Goal: Information Seeking & Learning: Find specific fact

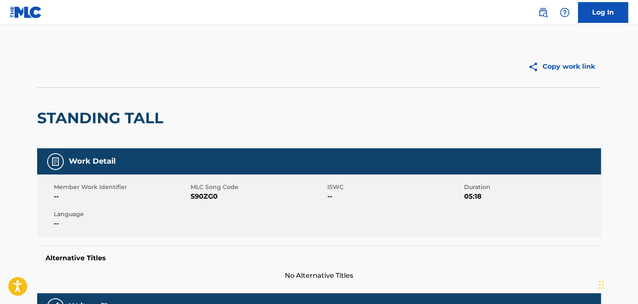
click at [542, 13] on img at bounding box center [543, 13] width 10 height 10
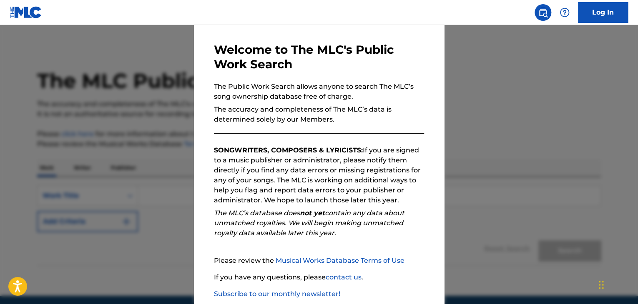
scroll to position [77, 0]
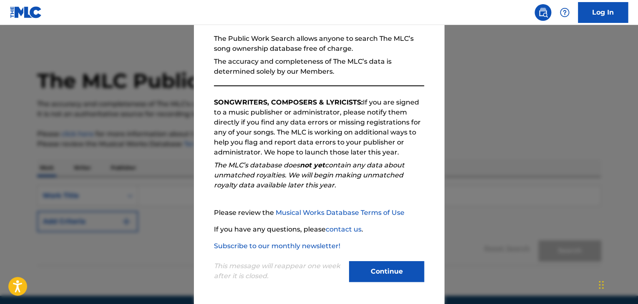
click at [374, 267] on button "Continue" at bounding box center [386, 271] width 75 height 21
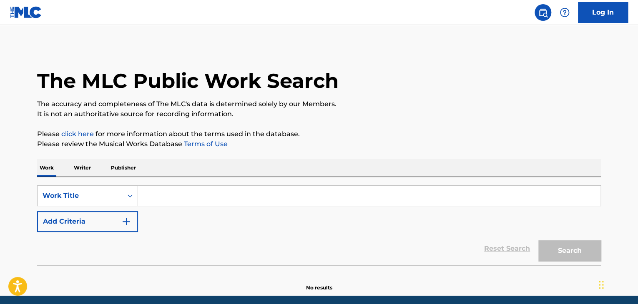
click at [168, 205] on div "SearchWithCriteria94978146-e0aa-4064-83fc-2e8a20e47441 Work Title Add Criteria" at bounding box center [319, 208] width 564 height 47
click at [165, 200] on input "Search Form" at bounding box center [369, 196] width 462 height 20
paste input "LA9D09"
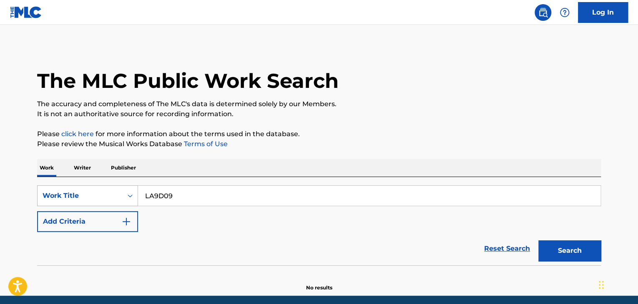
type input "LA9D09"
click at [108, 199] on div "Work Title" at bounding box center [87, 195] width 101 height 21
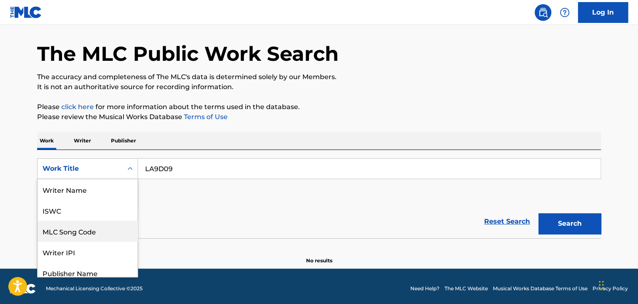
scroll to position [42, 0]
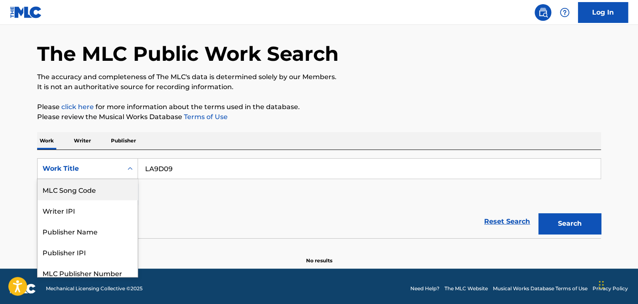
click at [92, 187] on div "MLC Song Code" at bounding box center [88, 189] width 100 height 21
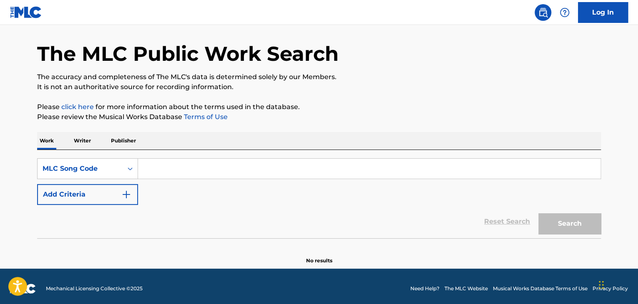
click at [280, 156] on div "SearchWithCriteria0dd6347e-7c2c-419c-8390-2136ab1906f2 MLC Song Code Add Criter…" at bounding box center [319, 194] width 564 height 88
click at [278, 170] on input "Search Form" at bounding box center [369, 169] width 462 height 20
paste input "LA9D09"
type input "LA9D09"
click at [571, 227] on button "Search" at bounding box center [569, 223] width 63 height 21
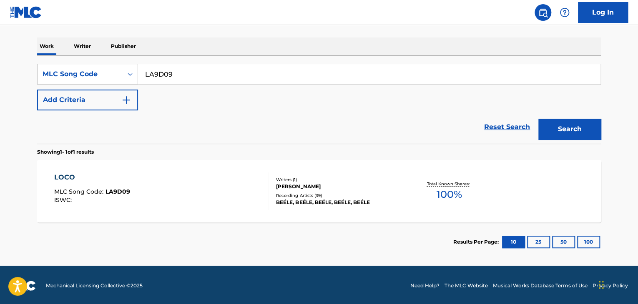
scroll to position [123, 0]
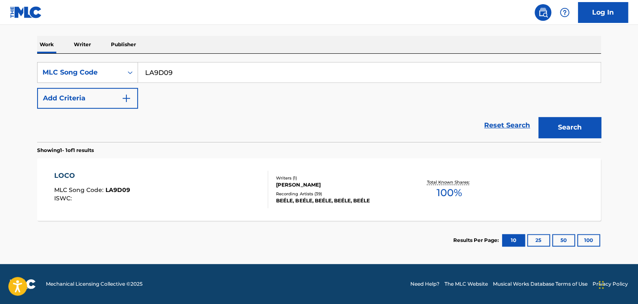
click at [109, 181] on div "LOCO MLC Song Code : LA9D09 ISWC :" at bounding box center [92, 190] width 76 height 38
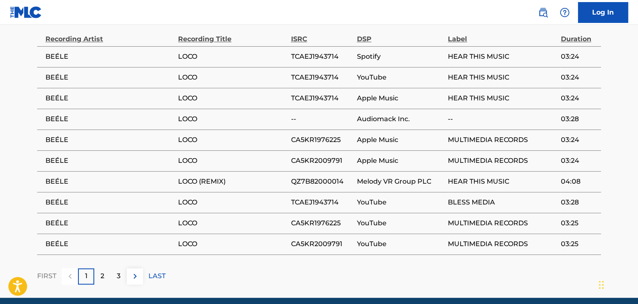
scroll to position [522, 0]
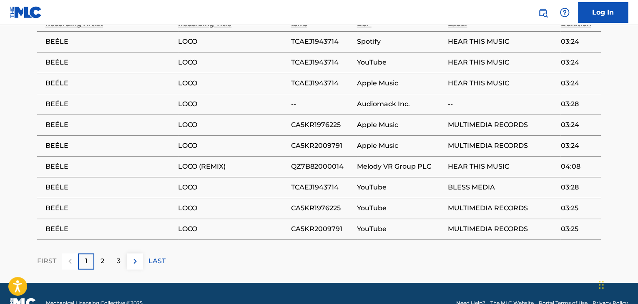
click at [103, 258] on p "2" at bounding box center [102, 261] width 4 height 10
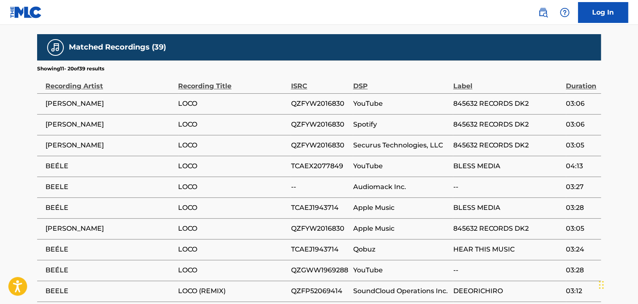
scroll to position [457, 0]
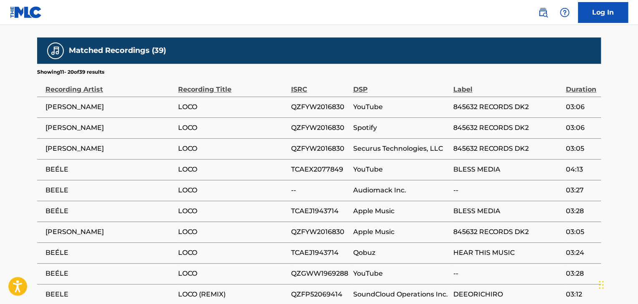
drag, startPoint x: 99, startPoint y: 149, endPoint x: 59, endPoint y: 138, distance: 41.6
click at [59, 138] on td "[PERSON_NAME]" at bounding box center [107, 148] width 141 height 21
click at [118, 135] on td "[PERSON_NAME]" at bounding box center [107, 128] width 141 height 21
drag, startPoint x: 117, startPoint y: 131, endPoint x: 44, endPoint y: 124, distance: 72.8
click at [43, 124] on td "[PERSON_NAME]" at bounding box center [107, 128] width 141 height 21
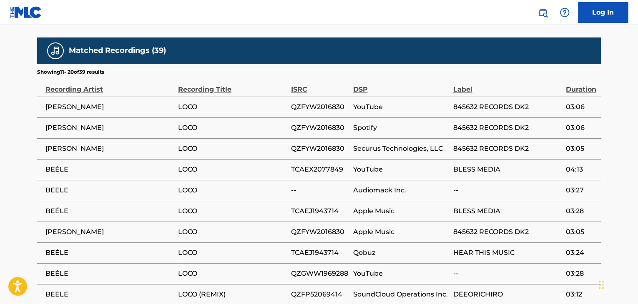
drag, startPoint x: 114, startPoint y: 141, endPoint x: 84, endPoint y: 140, distance: 30.0
click at [84, 140] on td "[PERSON_NAME]" at bounding box center [107, 148] width 141 height 21
drag, startPoint x: 109, startPoint y: 164, endPoint x: 75, endPoint y: 175, distance: 35.7
click at [75, 175] on td "BEÉLE" at bounding box center [107, 169] width 141 height 21
drag, startPoint x: 79, startPoint y: 173, endPoint x: 70, endPoint y: 171, distance: 8.8
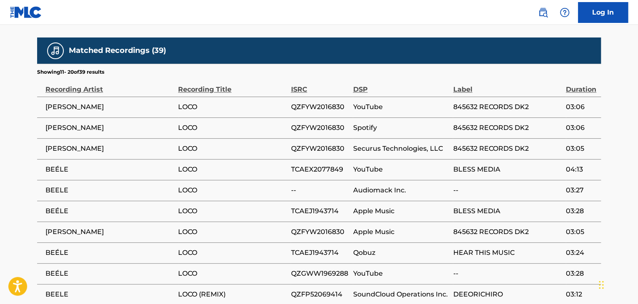
click at [70, 171] on span "BEÉLE" at bounding box center [109, 170] width 128 height 10
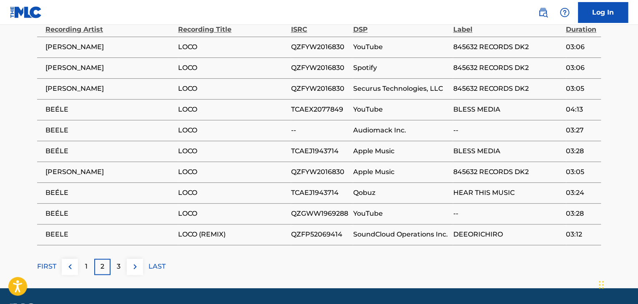
scroll to position [540, 0]
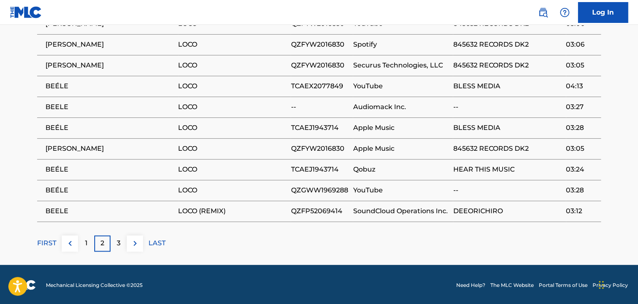
click at [117, 239] on p "3" at bounding box center [119, 243] width 4 height 10
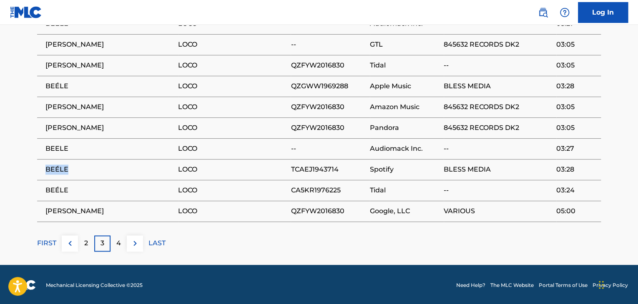
drag, startPoint x: 89, startPoint y: 172, endPoint x: 44, endPoint y: 165, distance: 45.1
click at [44, 165] on td "BEÉLE" at bounding box center [107, 169] width 141 height 21
click at [92, 170] on span "BEÉLE" at bounding box center [109, 170] width 128 height 10
drag, startPoint x: 120, startPoint y: 208, endPoint x: 43, endPoint y: 207, distance: 76.3
click at [43, 207] on td "[PERSON_NAME]" at bounding box center [107, 211] width 141 height 21
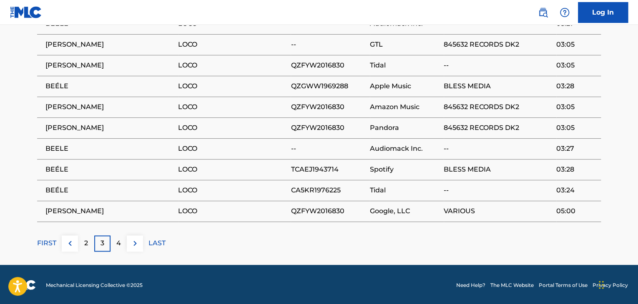
click at [55, 178] on td "BEÉLE" at bounding box center [107, 169] width 141 height 21
drag, startPoint x: 54, startPoint y: 167, endPoint x: 42, endPoint y: 165, distance: 12.2
click at [43, 168] on td "BEÉLE" at bounding box center [107, 169] width 141 height 21
click at [72, 168] on span "BEÉLE" at bounding box center [109, 170] width 128 height 10
drag, startPoint x: 73, startPoint y: 169, endPoint x: 37, endPoint y: 166, distance: 36.4
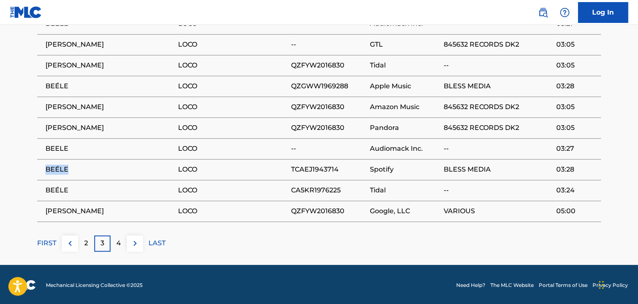
click at [37, 166] on td "BEÉLE" at bounding box center [107, 169] width 141 height 21
drag, startPoint x: 57, startPoint y: 194, endPoint x: 47, endPoint y: 193, distance: 10.4
click at [47, 193] on span "BEÉLE" at bounding box center [109, 190] width 128 height 10
drag, startPoint x: 131, startPoint y: 215, endPoint x: 130, endPoint y: 208, distance: 6.9
click at [131, 215] on span "[PERSON_NAME]" at bounding box center [109, 211] width 128 height 10
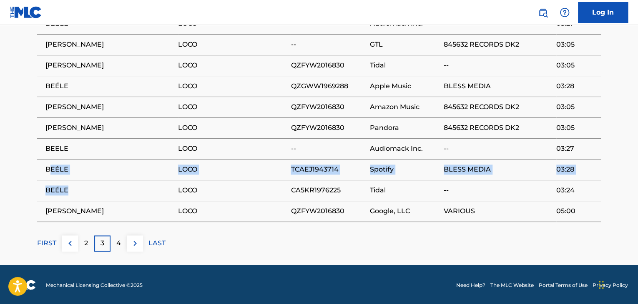
drag, startPoint x: 105, startPoint y: 192, endPoint x: 53, endPoint y: 169, distance: 56.7
click at [52, 170] on tbody "BEÉLE LOCO -- Audiomack Inc. -- 03:27 [PERSON_NAME] LOCO -- GTL 845632 RECORDS …" at bounding box center [319, 117] width 564 height 208
click at [58, 161] on td "BEÉLE" at bounding box center [107, 169] width 141 height 21
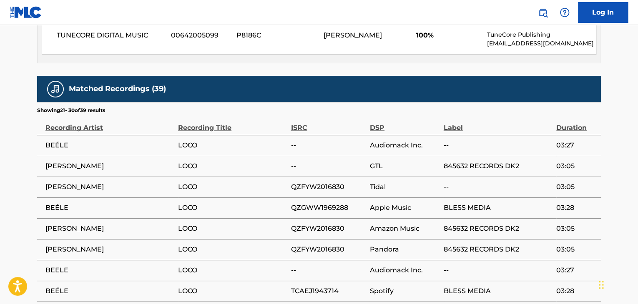
scroll to position [415, 0]
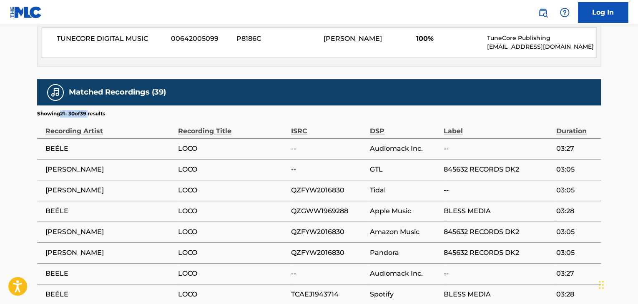
drag, startPoint x: 67, startPoint y: 112, endPoint x: 71, endPoint y: 115, distance: 5.0
click at [59, 112] on p "Showing 21 - 30 of 39 results" at bounding box center [71, 114] width 68 height 8
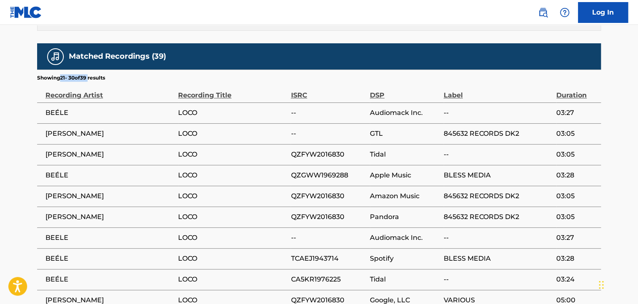
scroll to position [498, 0]
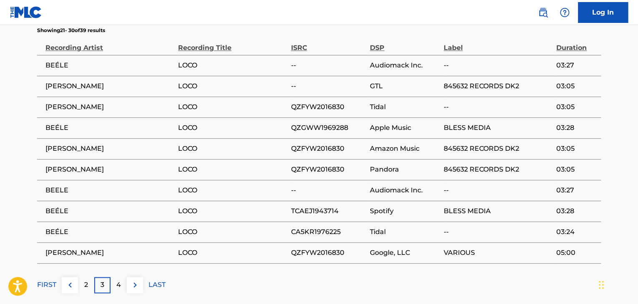
click at [117, 287] on p "4" at bounding box center [118, 285] width 5 height 10
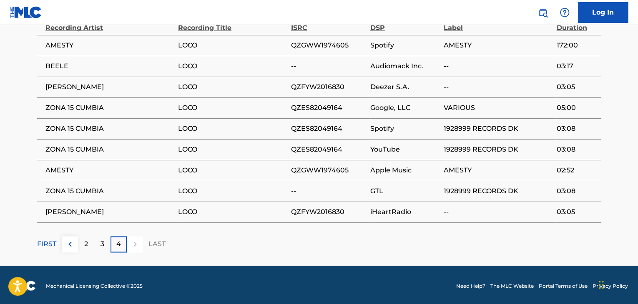
scroll to position [519, 0]
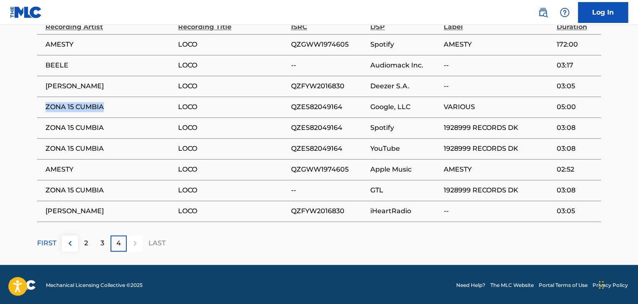
drag, startPoint x: 102, startPoint y: 108, endPoint x: 44, endPoint y: 103, distance: 57.7
click at [44, 103] on td "ZONA 15 CUMBIA" at bounding box center [107, 107] width 141 height 21
drag, startPoint x: 570, startPoint y: 105, endPoint x: 540, endPoint y: 104, distance: 30.0
click at [540, 104] on tr "ZONA 15 CUMBIA LOCO QZES82049164 Google, LLC VARIOUS 05:00" at bounding box center [319, 107] width 564 height 21
click at [94, 242] on div "3" at bounding box center [102, 243] width 16 height 16
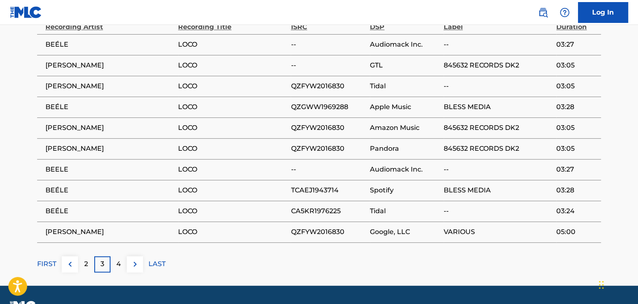
drag, startPoint x: 120, startPoint y: 233, endPoint x: 42, endPoint y: 233, distance: 77.9
click at [42, 233] on td "[PERSON_NAME]" at bounding box center [107, 232] width 141 height 21
drag, startPoint x: 87, startPoint y: 167, endPoint x: 65, endPoint y: 169, distance: 21.7
click at [65, 169] on span "BEELE" at bounding box center [109, 170] width 128 height 10
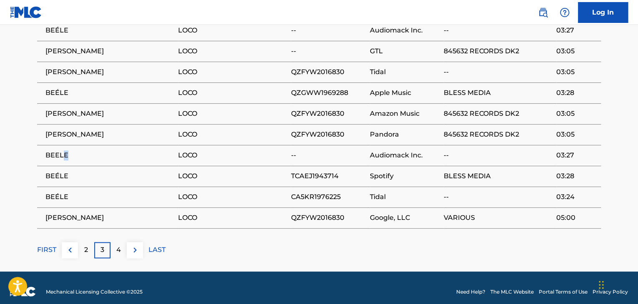
scroll to position [540, 0]
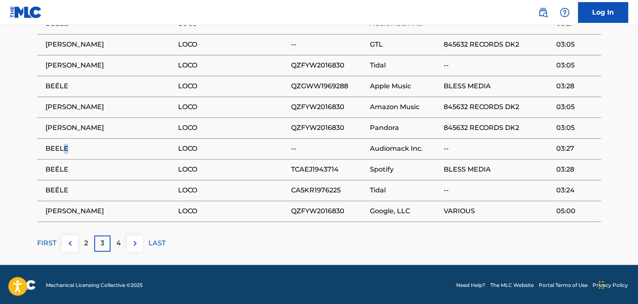
drag, startPoint x: 147, startPoint y: 98, endPoint x: 58, endPoint y: 65, distance: 95.1
click at [60, 68] on tbody "BEÉLE LOCO -- Audiomack Inc. -- 03:27 [PERSON_NAME] LOCO -- GTL 845632 RECORDS …" at bounding box center [319, 117] width 564 height 208
click at [116, 238] on p "4" at bounding box center [118, 243] width 5 height 10
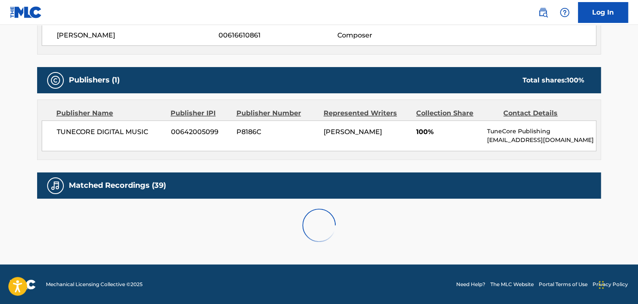
scroll to position [519, 0]
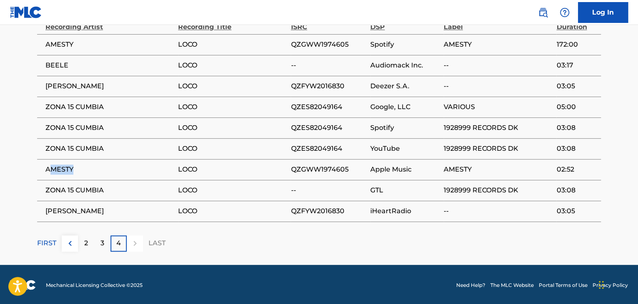
drag, startPoint x: 100, startPoint y: 168, endPoint x: 51, endPoint y: 167, distance: 49.2
click at [51, 167] on span "AMESTY" at bounding box center [109, 170] width 128 height 10
click at [107, 168] on span "AMESTY" at bounding box center [109, 170] width 128 height 10
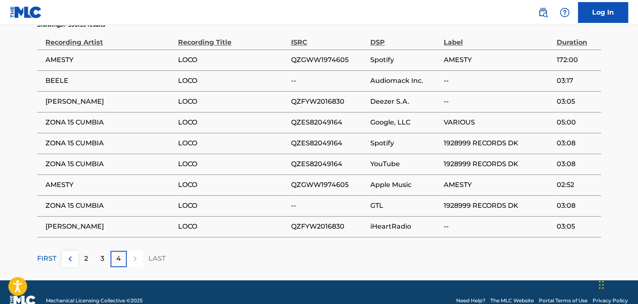
scroll to position [394, 0]
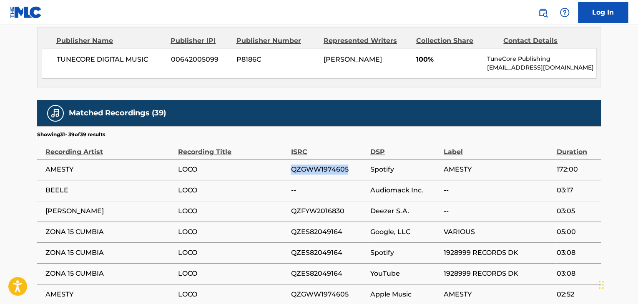
drag, startPoint x: 291, startPoint y: 169, endPoint x: 365, endPoint y: 175, distance: 74.9
click at [368, 174] on td "QZGWW1974605" at bounding box center [330, 169] width 79 height 21
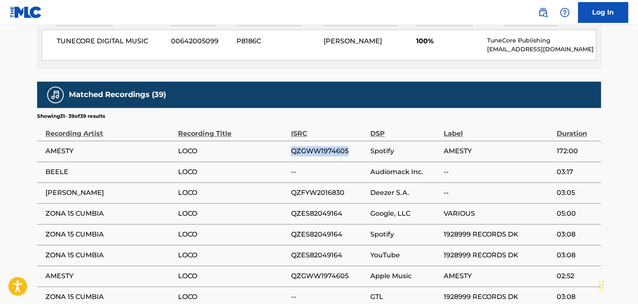
scroll to position [478, 0]
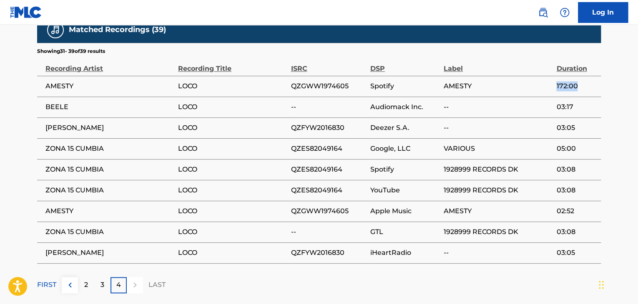
drag, startPoint x: 577, startPoint y: 80, endPoint x: 555, endPoint y: 84, distance: 22.4
click at [555, 84] on tr "AMESTY LOCO QZGWW1974605 Spotify AMESTY 172:00" at bounding box center [319, 86] width 564 height 21
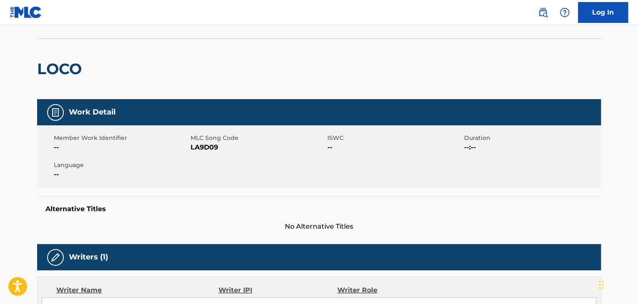
scroll to position [0, 0]
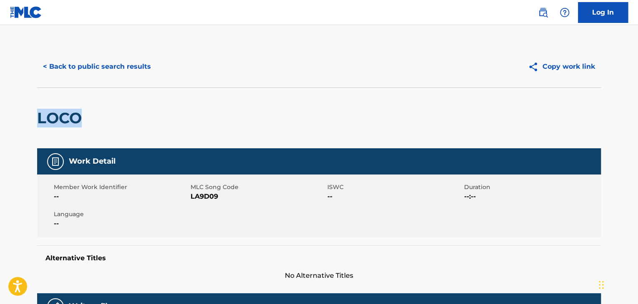
drag, startPoint x: 28, startPoint y: 117, endPoint x: 10, endPoint y: 112, distance: 18.5
click at [132, 118] on div "LOCO" at bounding box center [319, 118] width 564 height 61
